Goal: Entertainment & Leisure: Browse casually

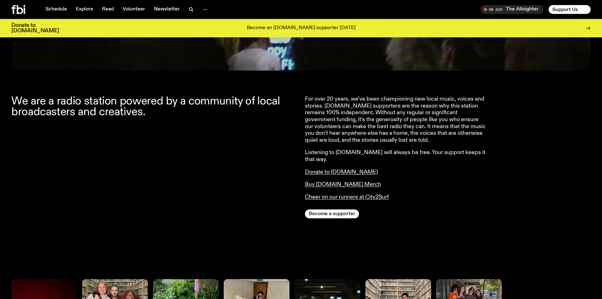
scroll to position [95, 0]
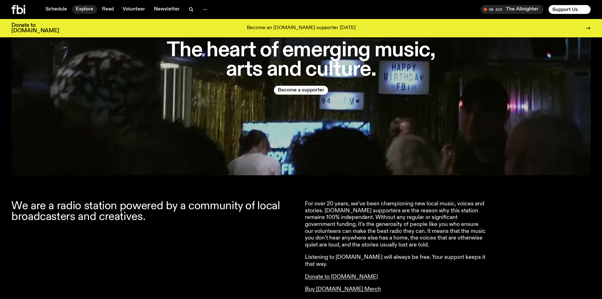
click at [88, 11] on link "Explore" at bounding box center [84, 9] width 25 height 9
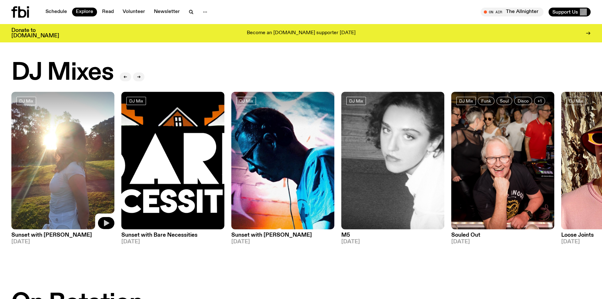
click at [109, 220] on icon "button" at bounding box center [106, 223] width 8 height 8
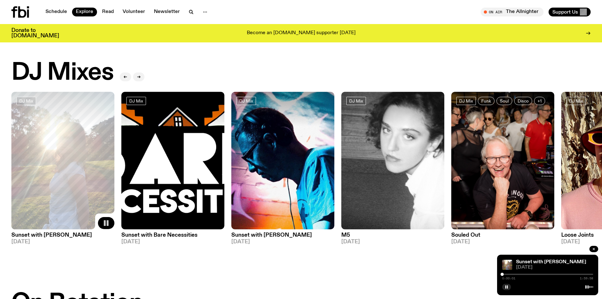
click at [516, 273] on div at bounding box center [547, 273] width 91 height 1
click at [181, 213] on img at bounding box center [172, 161] width 103 height 138
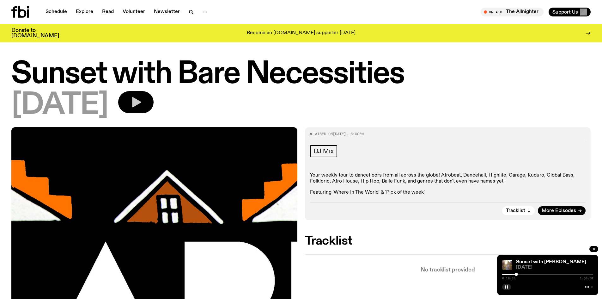
click at [141, 105] on icon "button" at bounding box center [136, 102] width 9 height 10
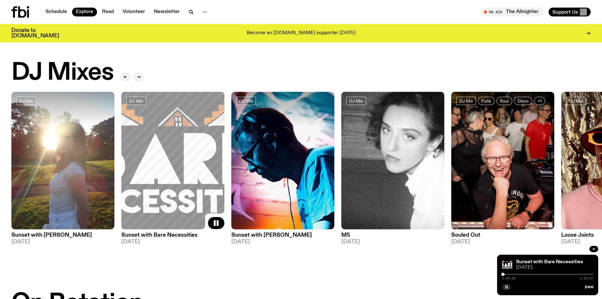
click at [507, 285] on icon "button" at bounding box center [507, 287] width 4 height 4
